Goal: Task Accomplishment & Management: Complete application form

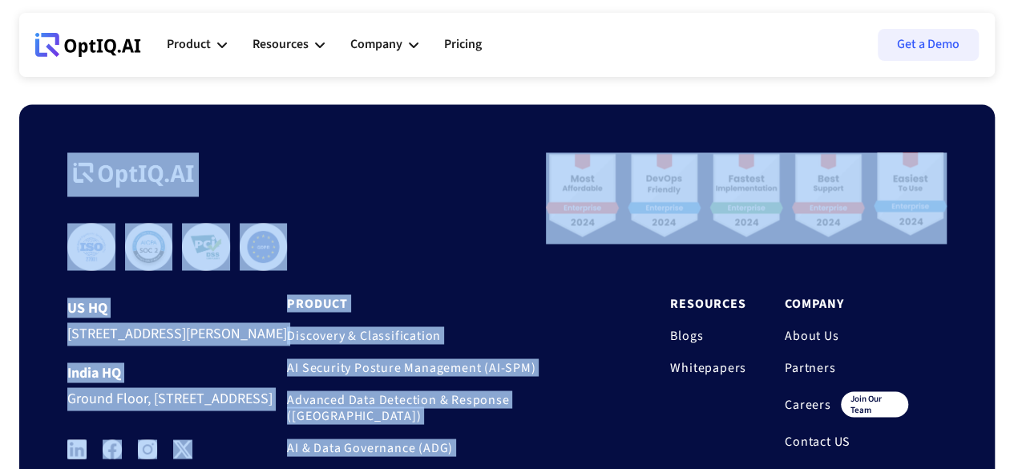
scroll to position [1351, 0]
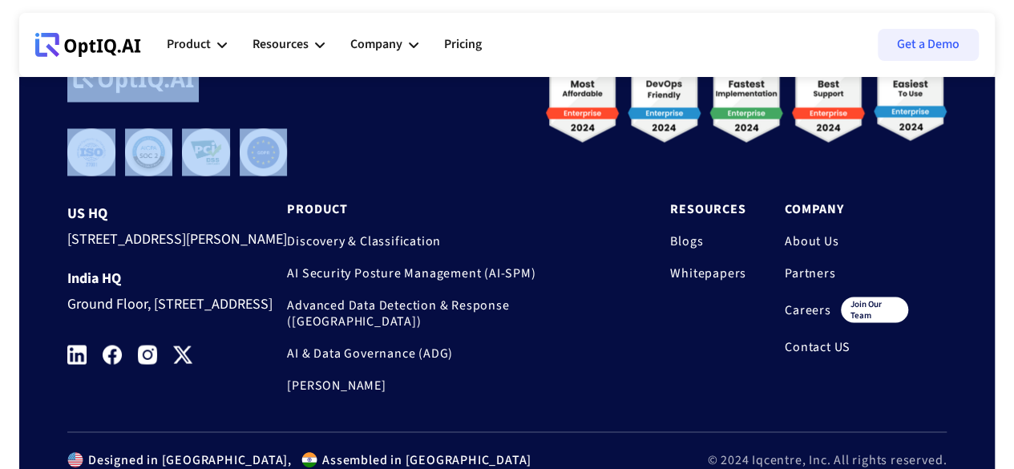
drag, startPoint x: 22, startPoint y: 118, endPoint x: 286, endPoint y: 132, distance: 264.8
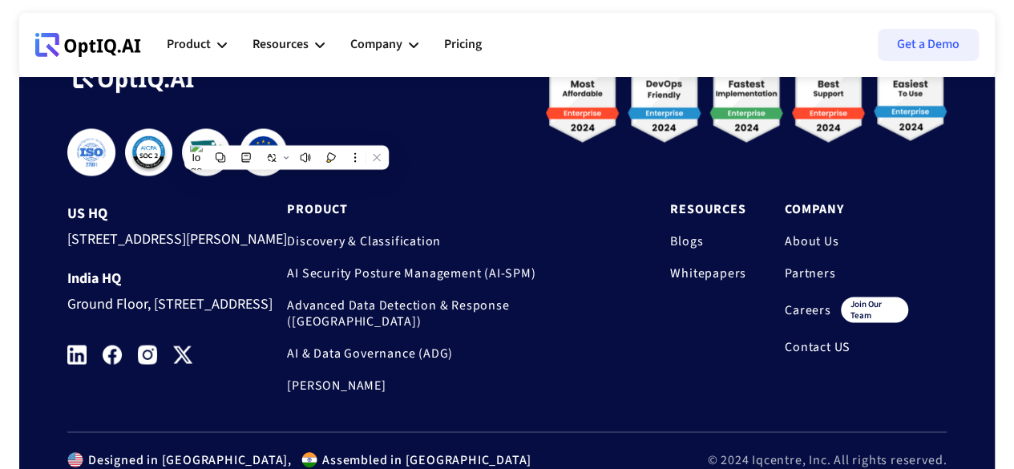
click at [357, 132] on div "**********" at bounding box center [506, 244] width 879 height 373
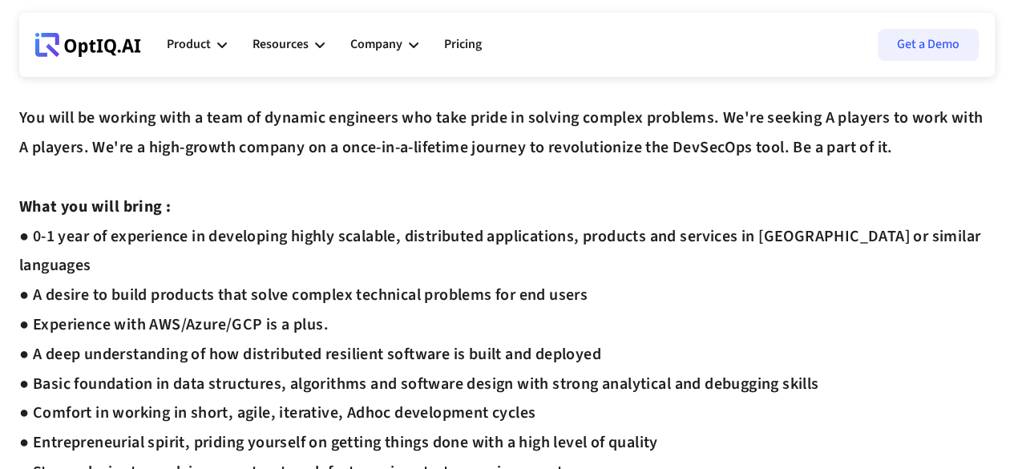
scroll to position [893, 0]
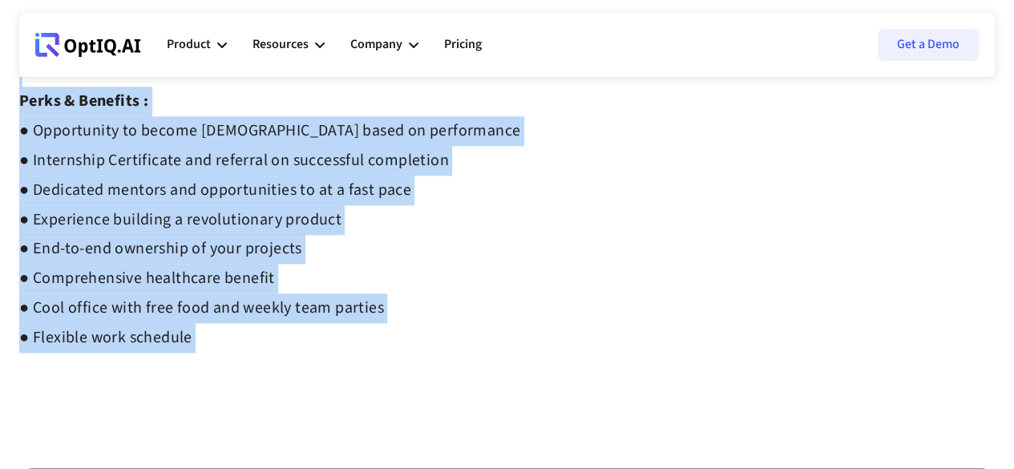
drag, startPoint x: 16, startPoint y: 123, endPoint x: 415, endPoint y: 325, distance: 447.2
copy div "Loremip Dolorsita Consectetu Adipi Elitseddo Eiusmod : ● Temporin Utlaboreet do…"
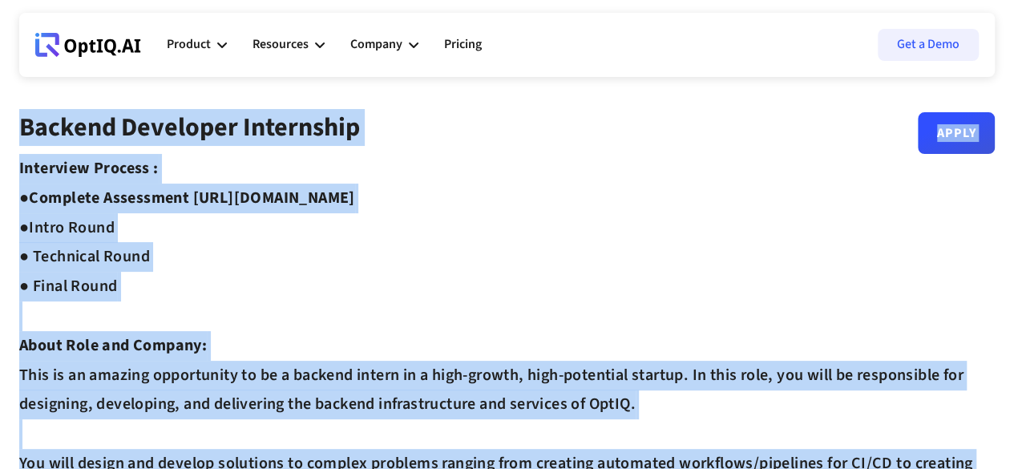
scroll to position [41, 0]
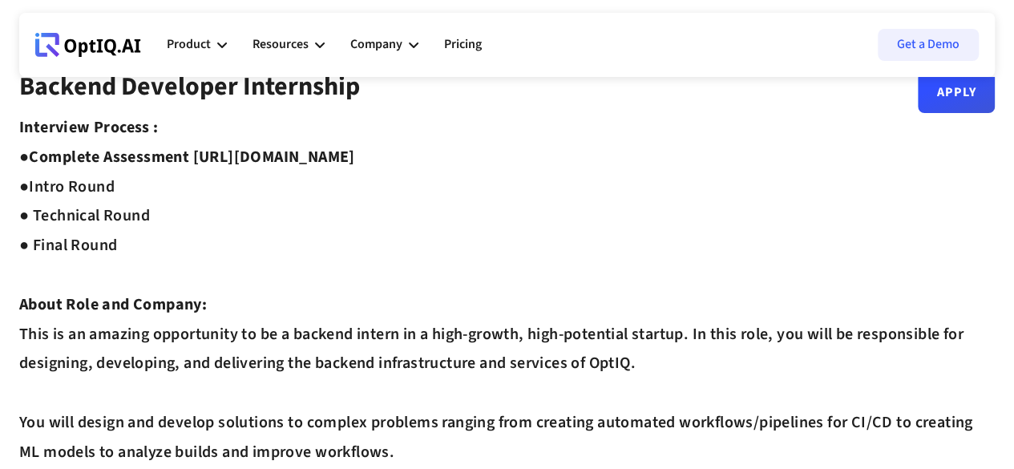
click at [200, 154] on strong "Complete Assessment [URL][DOMAIN_NAME] ●" at bounding box center [187, 172] width 336 height 52
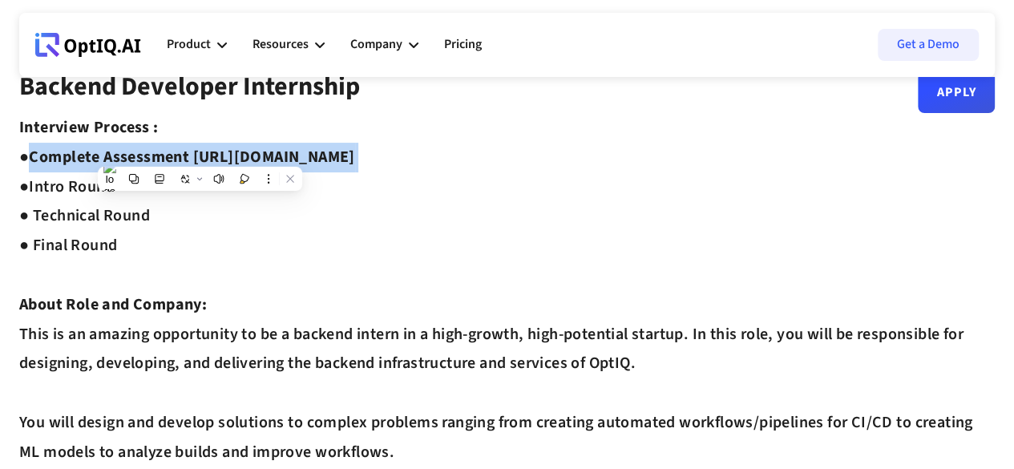
click at [200, 154] on strong "Complete Assessment [URL][DOMAIN_NAME] ●" at bounding box center [187, 172] width 336 height 52
click at [301, 153] on strong "Complete Assessment [URL][DOMAIN_NAME] ●" at bounding box center [187, 172] width 336 height 52
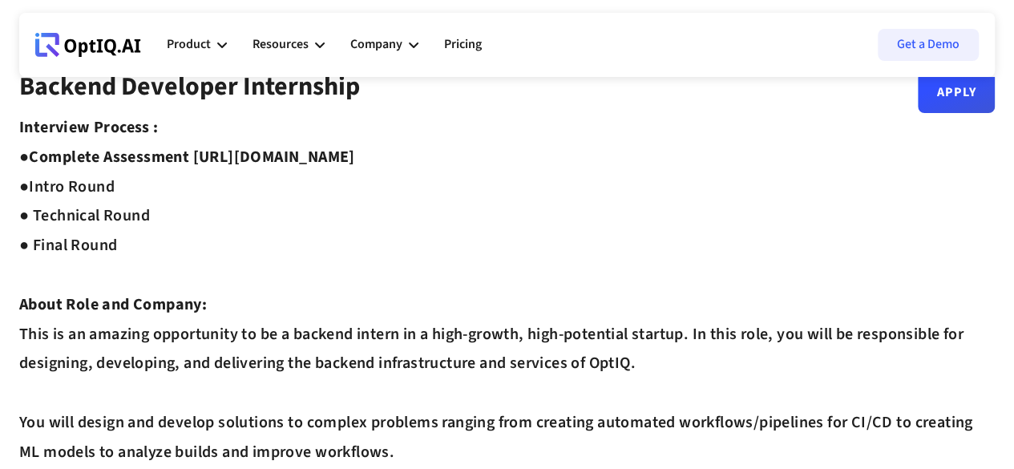
drag, startPoint x: 194, startPoint y: 154, endPoint x: 476, endPoint y: 161, distance: 282.1
click at [355, 161] on strong "Complete Assessment [URL][DOMAIN_NAME] ●" at bounding box center [187, 172] width 336 height 52
copy strong "[URL][DOMAIN_NAME]"
